Goal: Information Seeking & Learning: Learn about a topic

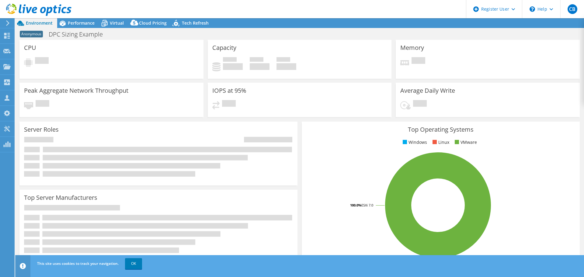
select select "USEast"
select select "USD"
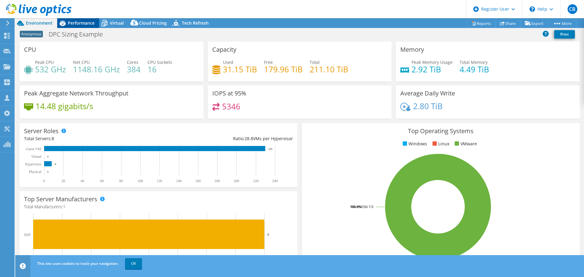
click at [76, 19] on div "Performance" at bounding box center [78, 23] width 42 height 10
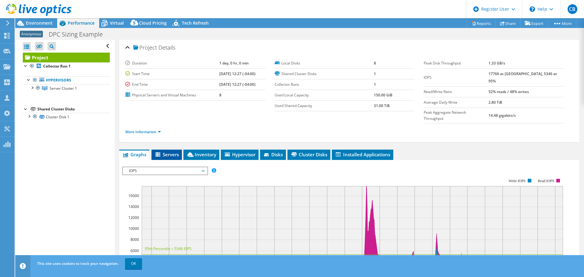
click at [164, 151] on span "Servers" at bounding box center [166, 154] width 24 height 6
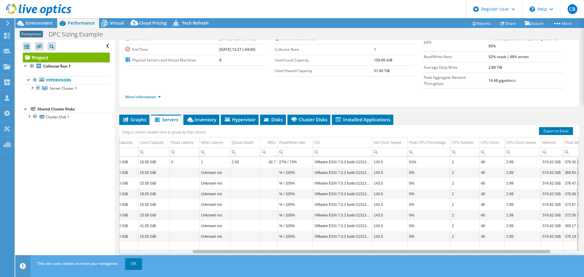
scroll to position [0, 41]
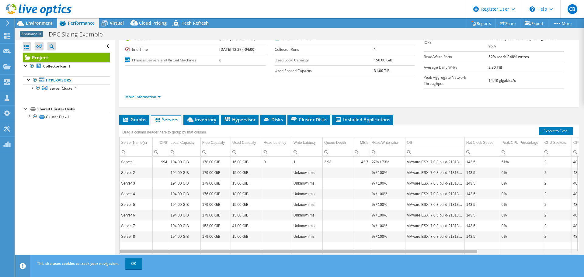
drag, startPoint x: 448, startPoint y: 239, endPoint x: 393, endPoint y: 247, distance: 55.3
click at [393, 247] on body "CB Dell User [PERSON_NAME] [PERSON_NAME][EMAIL_ADDRESS][PERSON_NAME][DOMAIN_NAM…" at bounding box center [292, 138] width 584 height 277
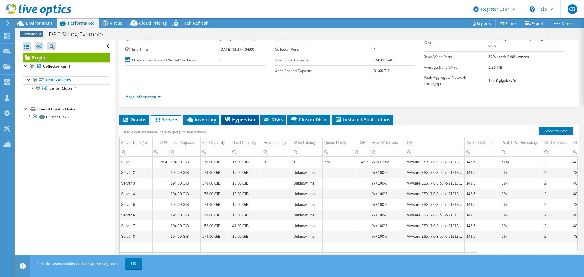
click at [246, 116] on span "Hypervisor" at bounding box center [240, 119] width 32 height 6
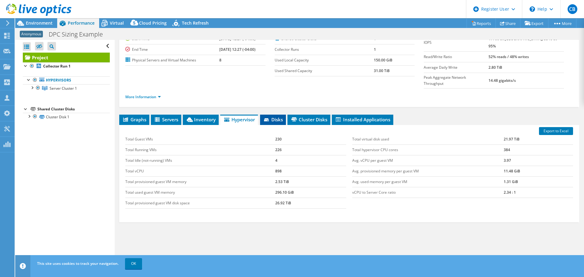
click at [273, 116] on span "Disks" at bounding box center [273, 119] width 20 height 6
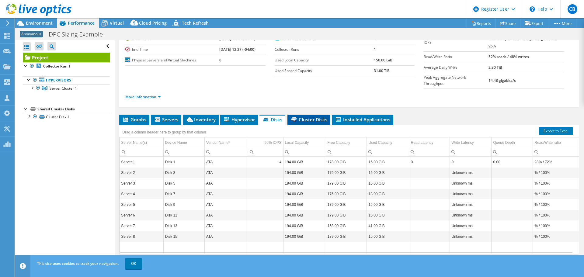
click at [305, 116] on span "Cluster Disks" at bounding box center [308, 119] width 37 height 6
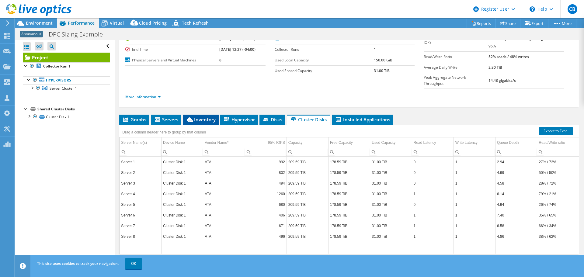
click at [197, 116] on span "Inventory" at bounding box center [201, 119] width 30 height 6
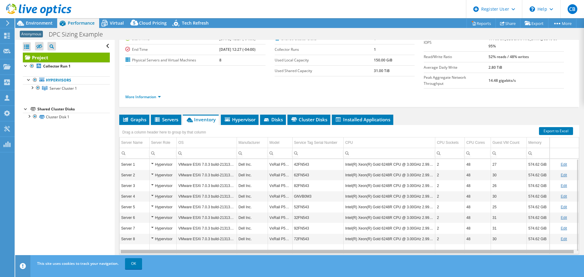
drag, startPoint x: 414, startPoint y: 240, endPoint x: 440, endPoint y: 240, distance: 26.2
click at [440, 240] on body "CB Dell User [PERSON_NAME] [PERSON_NAME][EMAIL_ADDRESS][PERSON_NAME][DOMAIN_NAM…" at bounding box center [292, 138] width 584 height 277
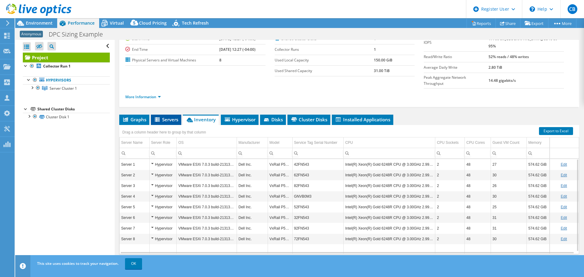
click at [169, 116] on span "Servers" at bounding box center [166, 119] width 24 height 6
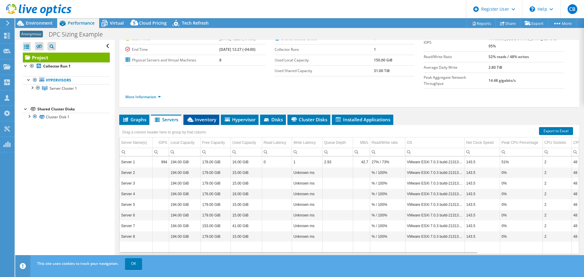
click at [207, 116] on span "Inventory" at bounding box center [201, 119] width 30 height 6
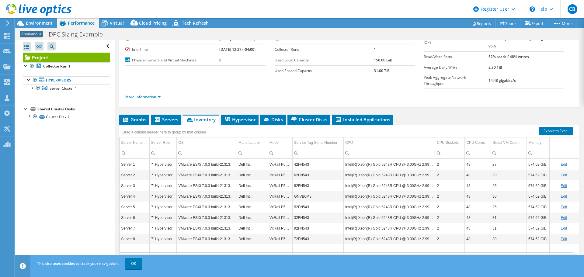
click at [296, 159] on td "42FN543" at bounding box center [317, 164] width 51 height 11
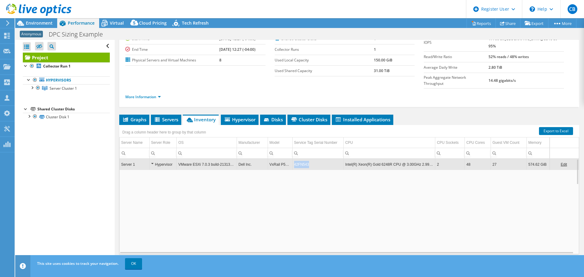
click at [296, 159] on td "42FN543" at bounding box center [317, 164] width 51 height 11
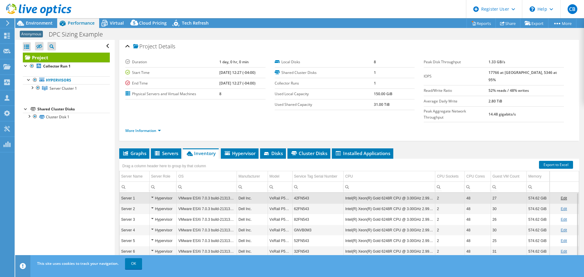
scroll to position [0, 0]
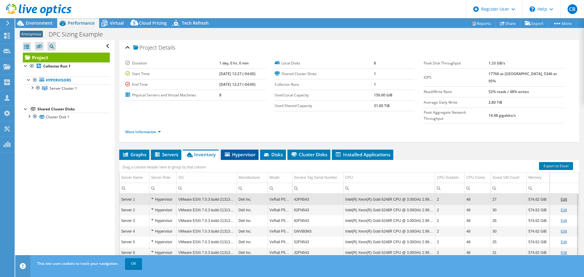
click at [245, 151] on span "Hypervisor" at bounding box center [240, 154] width 32 height 6
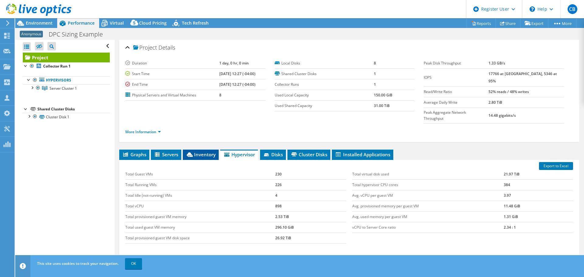
click at [196, 151] on span "Inventory" at bounding box center [201, 154] width 30 height 6
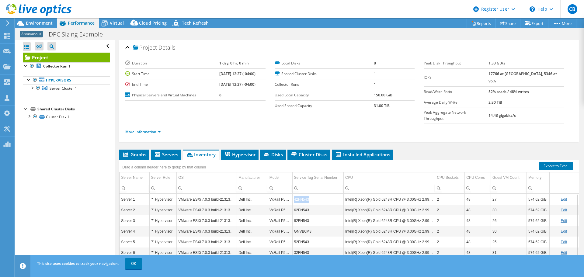
drag, startPoint x: 308, startPoint y: 188, endPoint x: 290, endPoint y: 190, distance: 18.4
click at [290, 194] on tr "Server 1 Hypervisor VMware ESXi 7.0.3 build-21313628 Dell Inc. VxRail P570F 42F…" at bounding box center [349, 199] width 459 height 11
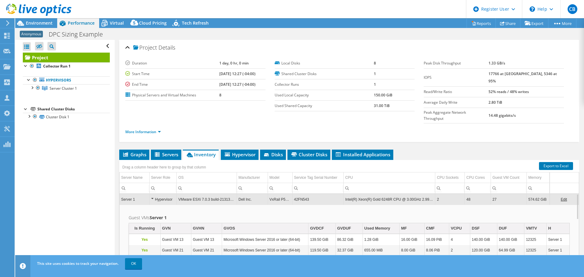
copy tr "42FN543"
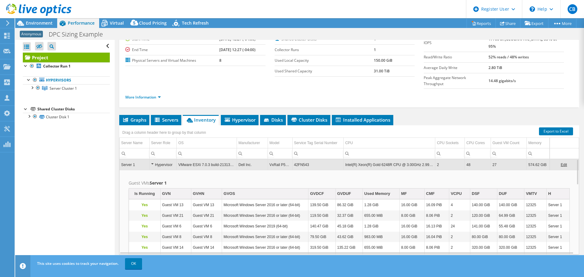
scroll to position [35, 0]
click at [248, 116] on span "Hypervisor" at bounding box center [240, 119] width 32 height 6
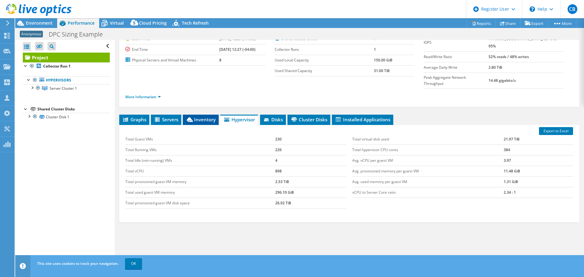
click at [199, 116] on span "Inventory" at bounding box center [201, 119] width 30 height 6
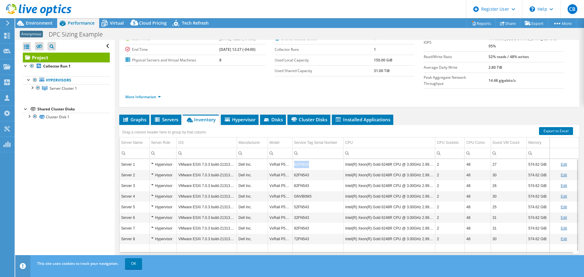
drag, startPoint x: 309, startPoint y: 153, endPoint x: 293, endPoint y: 156, distance: 16.7
click at [293, 159] on td "42FN543" at bounding box center [317, 164] width 51 height 11
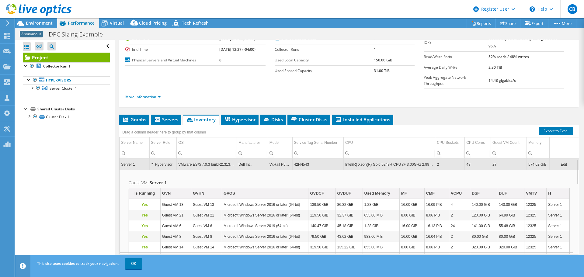
copy td "42FN543"
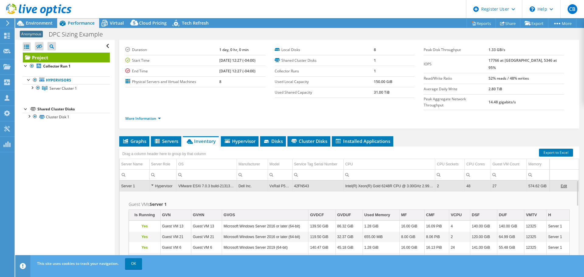
scroll to position [0, 0]
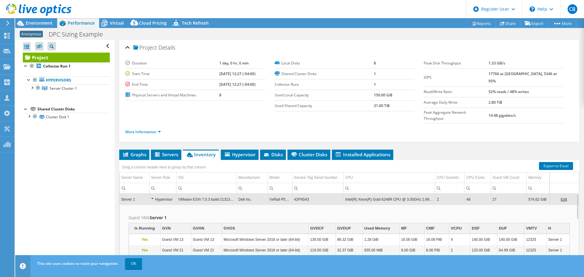
click at [194, 150] on li "Inventory" at bounding box center [201, 155] width 36 height 10
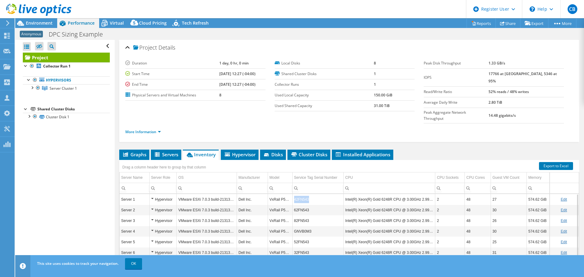
drag, startPoint x: 309, startPoint y: 189, endPoint x: 292, endPoint y: 190, distance: 16.8
click at [292, 194] on td "42FN543" at bounding box center [317, 199] width 51 height 11
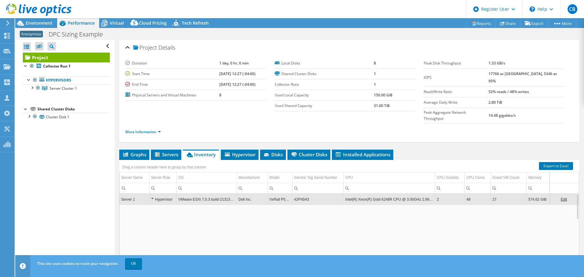
copy td "42FN543"
drag, startPoint x: 312, startPoint y: 187, endPoint x: 293, endPoint y: 187, distance: 19.5
click at [293, 194] on td "42FN543" at bounding box center [317, 199] width 51 height 11
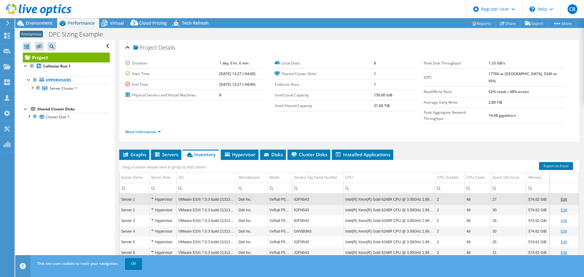
copy td "42FN543"
drag, startPoint x: 309, startPoint y: 189, endPoint x: 293, endPoint y: 186, distance: 15.8
click at [293, 194] on td "42FN543" at bounding box center [317, 199] width 51 height 11
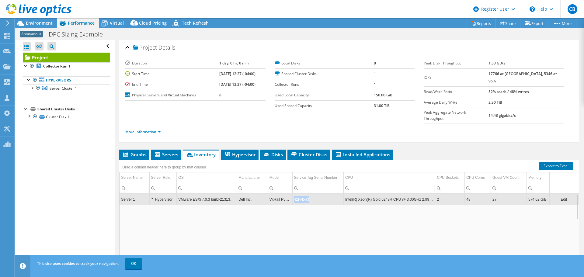
drag, startPoint x: 301, startPoint y: 191, endPoint x: 293, endPoint y: 190, distance: 8.0
click at [293, 194] on td "42FN543" at bounding box center [317, 199] width 51 height 11
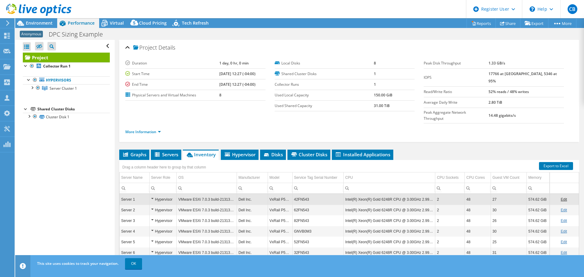
copy td "42FN543"
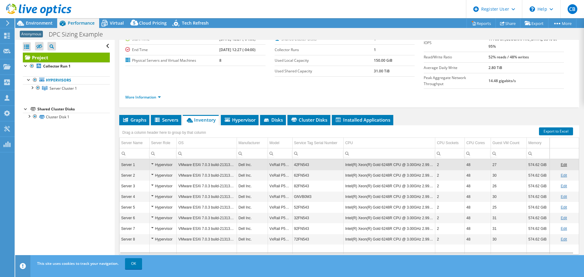
scroll to position [35, 0]
click at [237, 116] on span "Hypervisor" at bounding box center [240, 119] width 32 height 6
